Goal: Task Accomplishment & Management: Complete application form

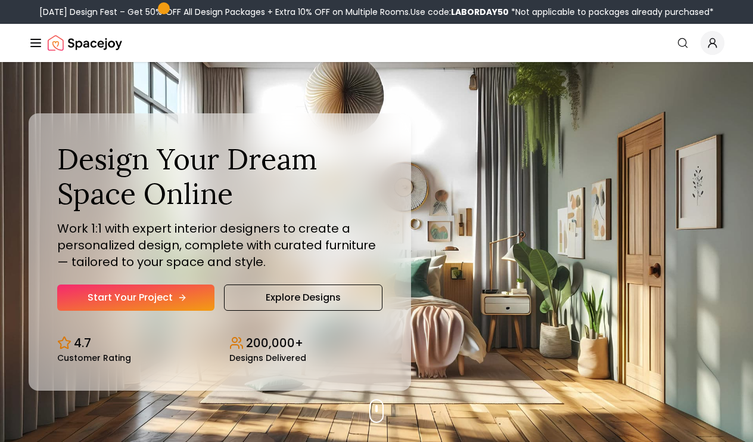
click at [122, 290] on link "Start Your Project" at bounding box center [135, 297] width 157 height 26
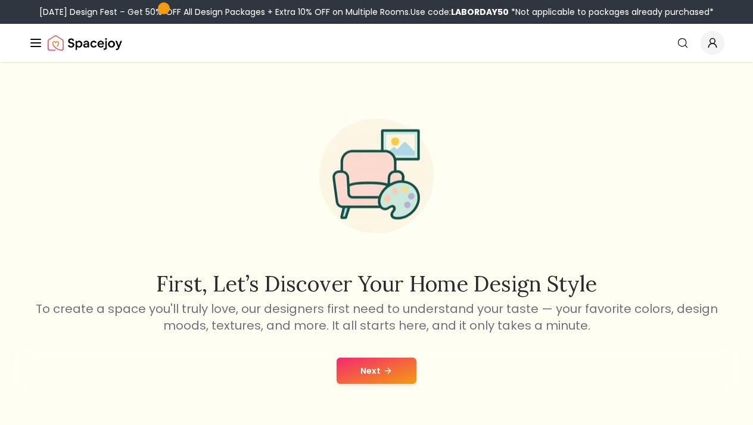
click at [395, 362] on button "Next" at bounding box center [377, 371] width 80 height 26
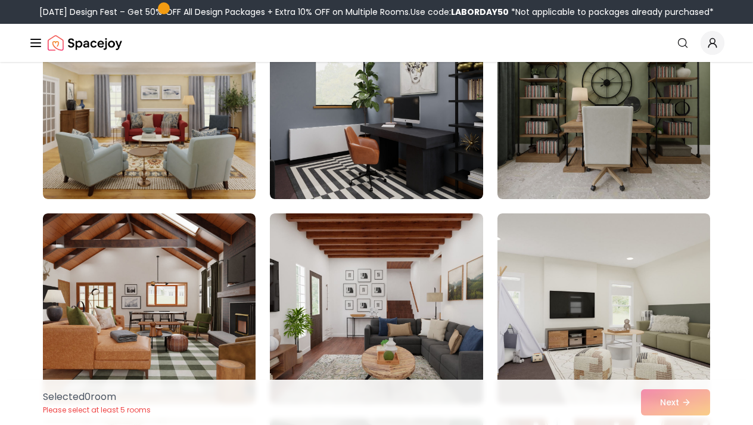
scroll to position [564, 0]
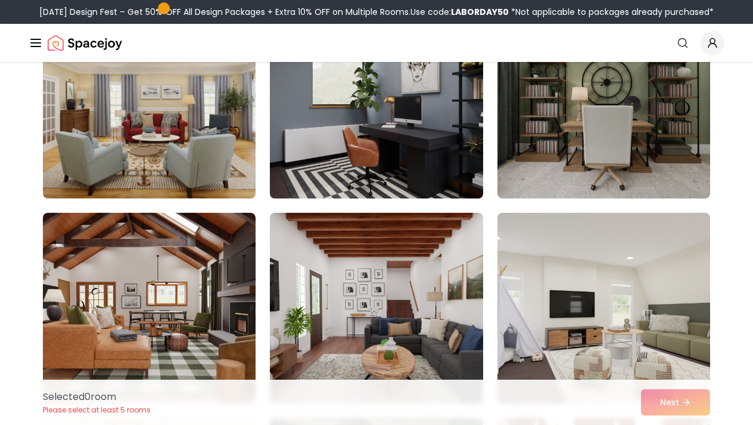
click at [387, 165] on img at bounding box center [376, 103] width 223 height 200
click at [381, 164] on img at bounding box center [376, 103] width 223 height 200
click at [373, 176] on img at bounding box center [376, 103] width 223 height 200
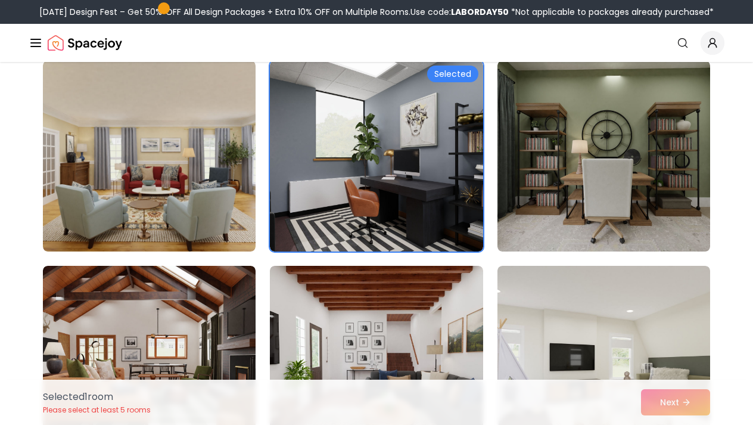
scroll to position [405, 0]
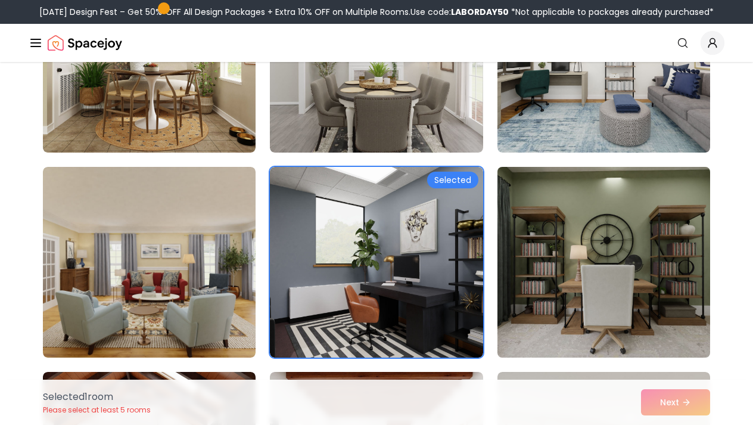
click at [535, 266] on img at bounding box center [603, 262] width 223 height 200
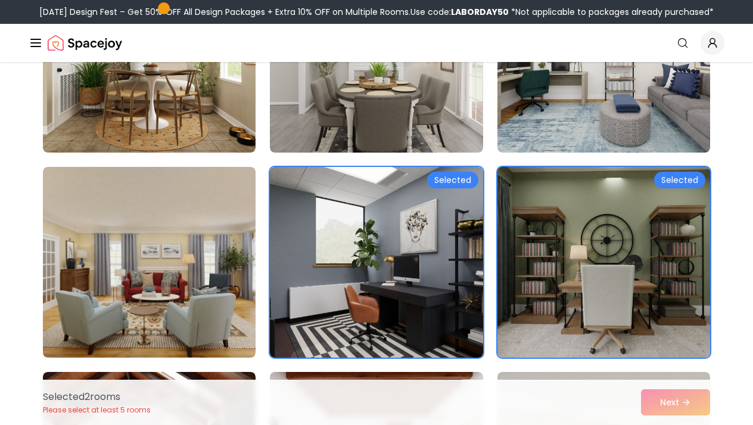
click at [564, 257] on img at bounding box center [603, 262] width 223 height 200
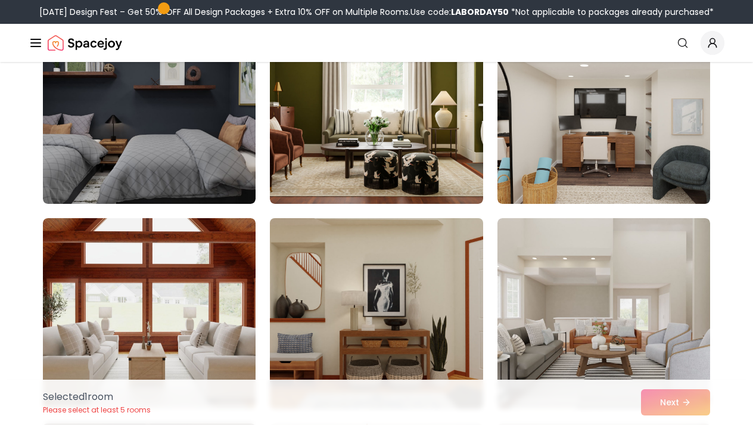
scroll to position [2607, 0]
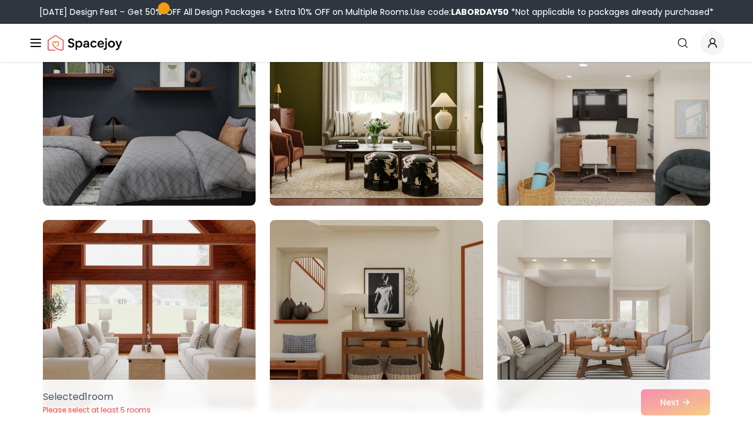
click at [588, 178] on img at bounding box center [603, 110] width 223 height 200
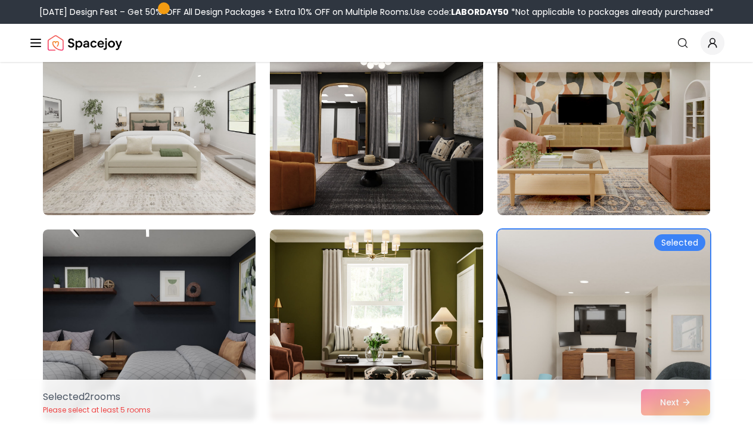
scroll to position [2407, 0]
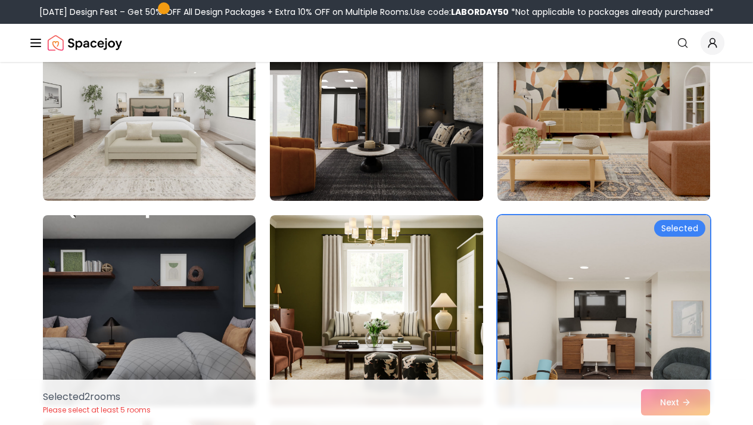
click at [181, 327] on img at bounding box center [149, 310] width 223 height 200
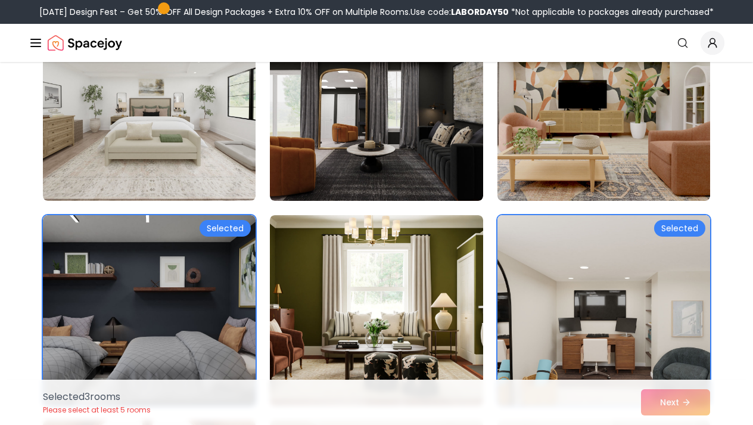
click at [678, 405] on div "Selected 3 room s Please select at least 5 rooms Next" at bounding box center [376, 402] width 687 height 45
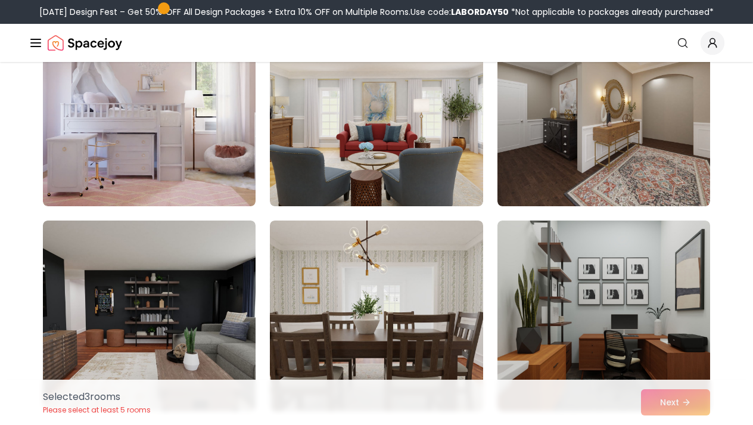
scroll to position [5677, 0]
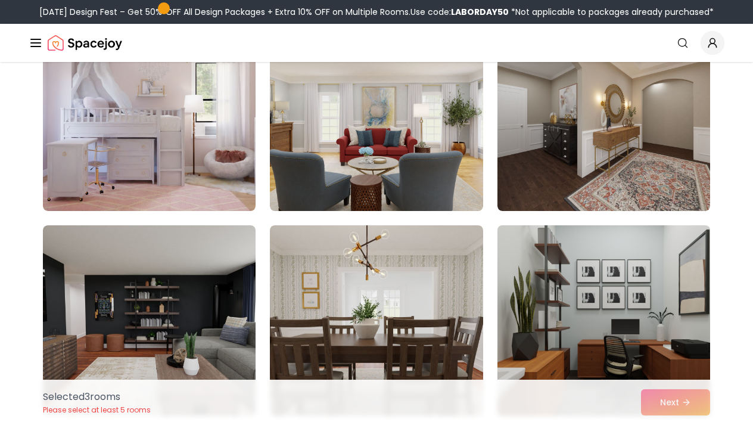
click at [527, 281] on img at bounding box center [603, 321] width 223 height 200
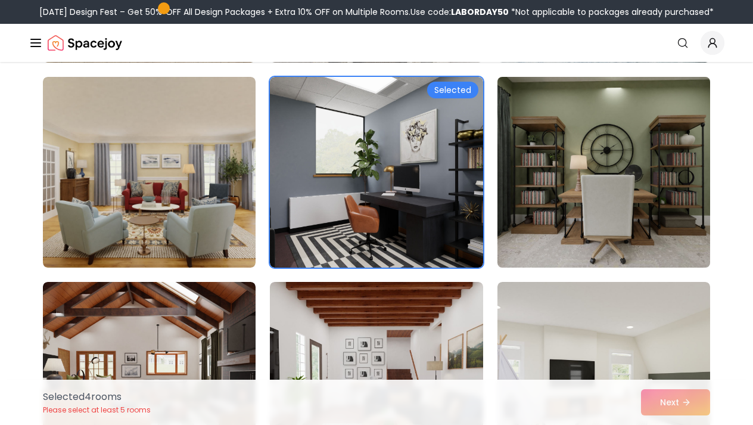
scroll to position [513, 0]
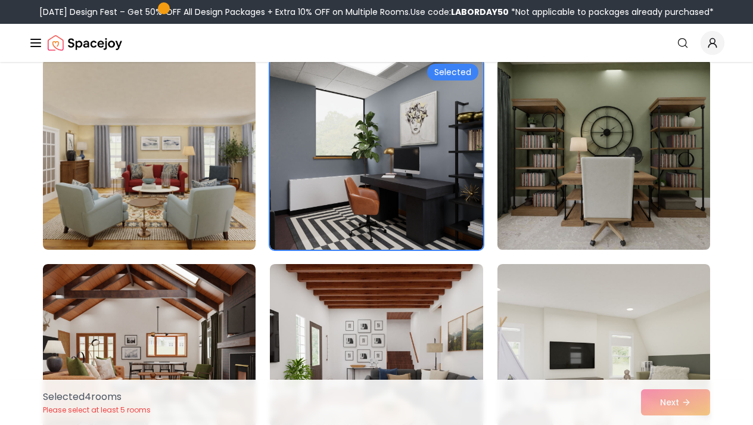
click at [588, 200] on img at bounding box center [603, 154] width 223 height 200
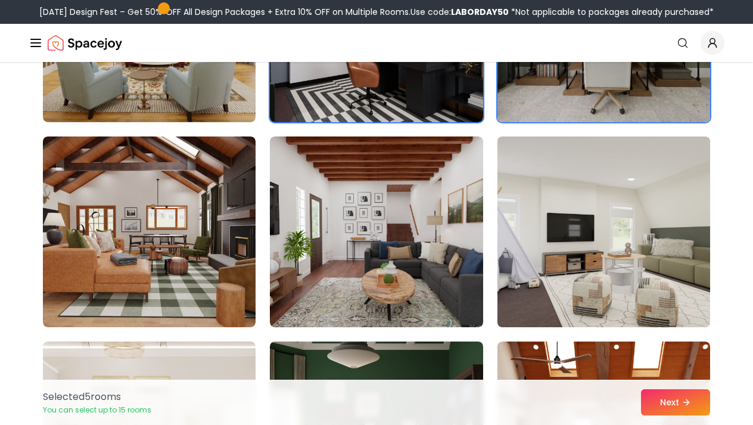
scroll to position [643, 0]
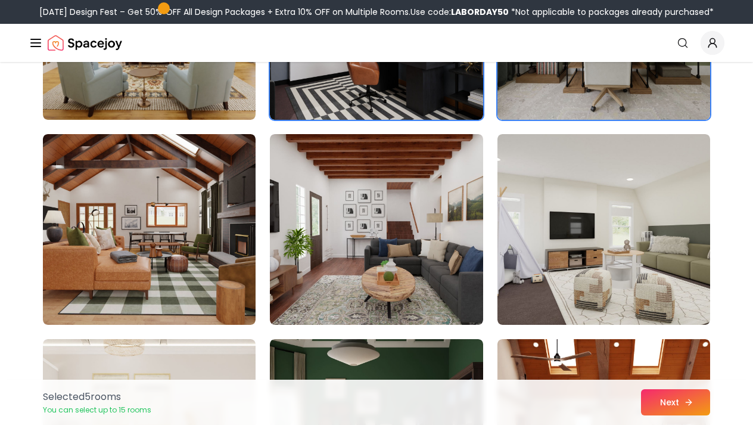
click at [667, 402] on button "Next" at bounding box center [675, 402] width 69 height 26
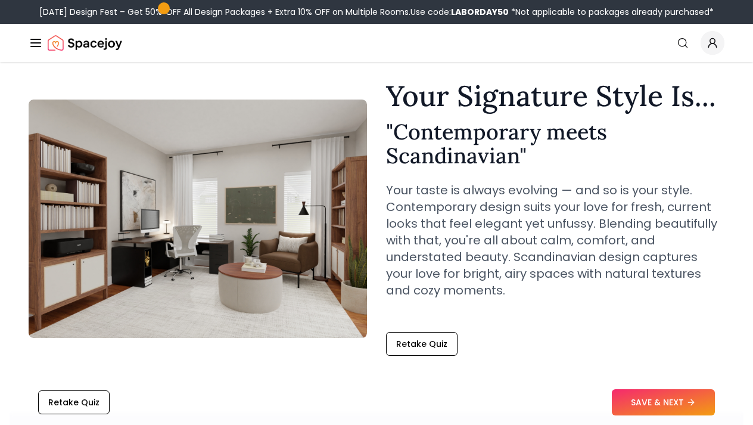
scroll to position [29, 0]
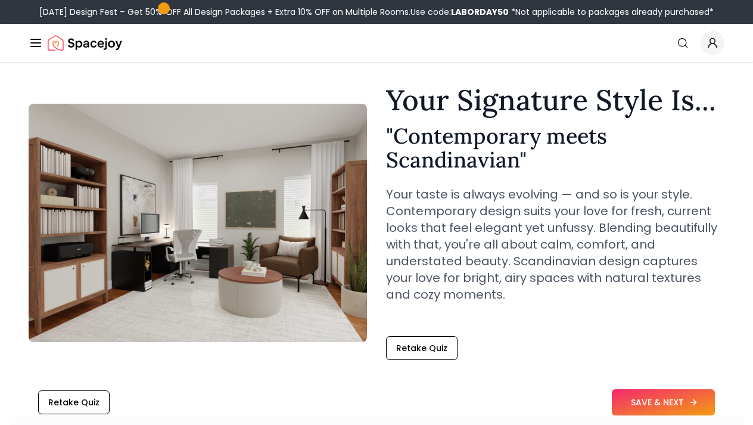
click at [631, 404] on button "SAVE & NEXT" at bounding box center [663, 402] width 103 height 26
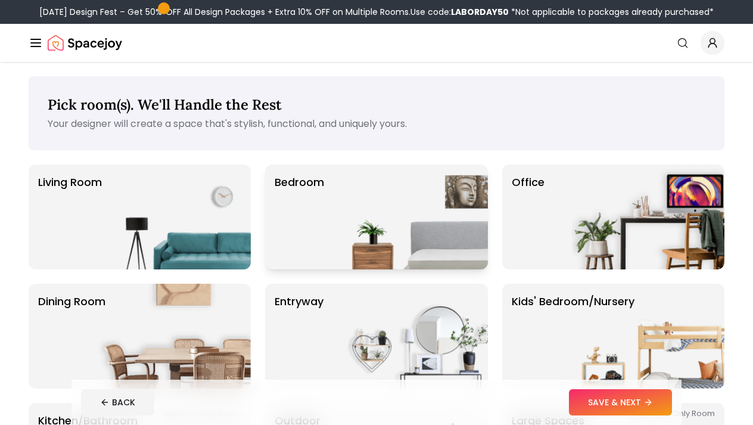
click at [420, 240] on img at bounding box center [412, 216] width 153 height 105
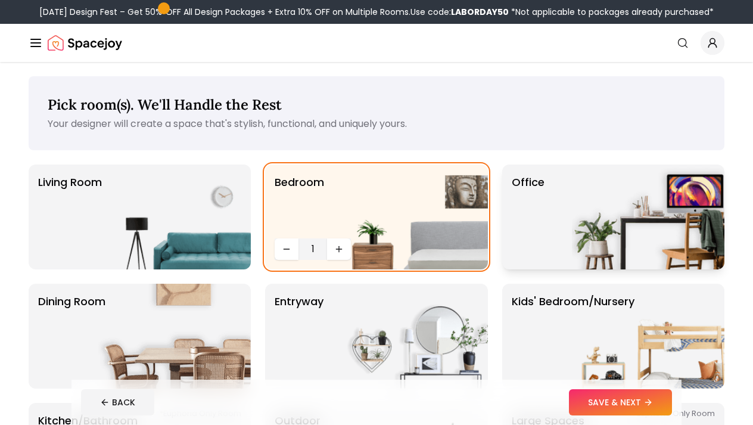
click at [524, 229] on p "Office" at bounding box center [528, 217] width 33 height 86
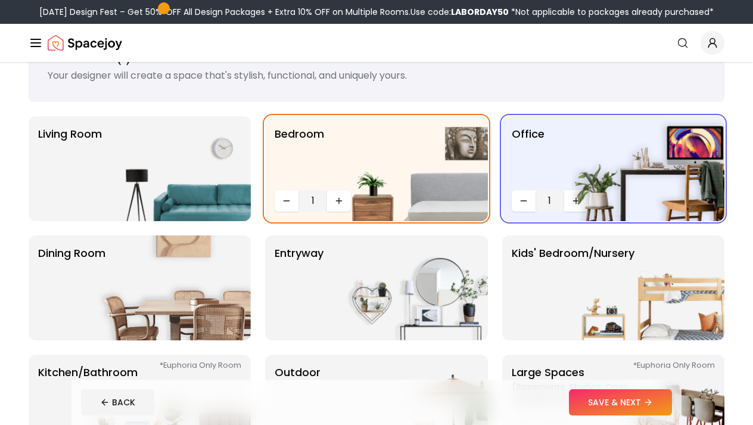
scroll to position [47, 0]
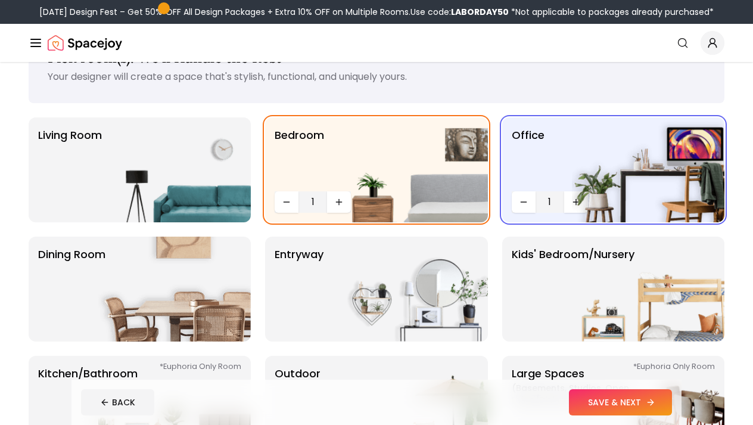
click at [622, 405] on button "SAVE & NEXT" at bounding box center [620, 402] width 103 height 26
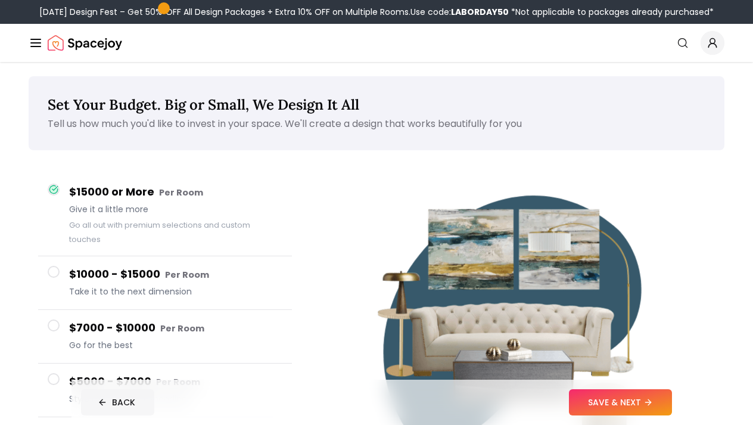
click at [98, 407] on button "BACK" at bounding box center [117, 402] width 73 height 26
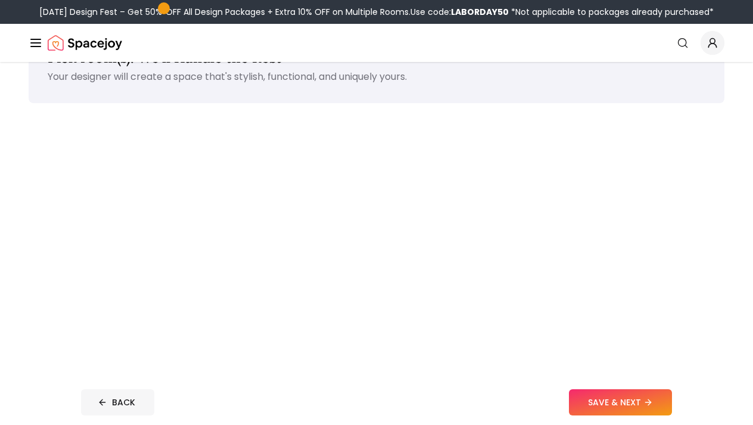
click at [100, 403] on icon at bounding box center [103, 403] width 10 height 10
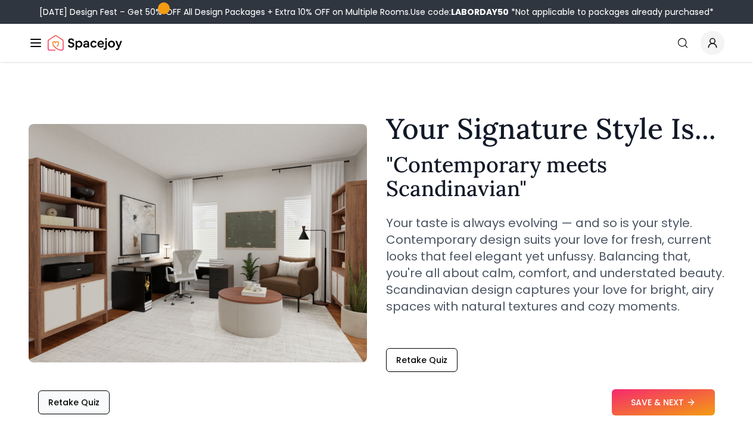
scroll to position [29, 0]
